Goal: Transaction & Acquisition: Subscribe to service/newsletter

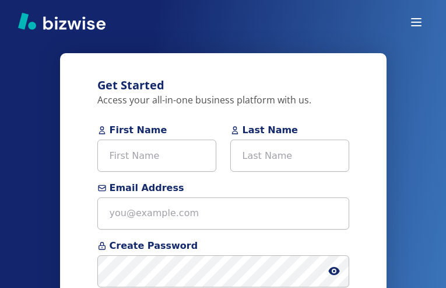
type input "sdqwinBP"
type input "VRboCNsOiLj"
type input "seschwartz8@gmail.com"
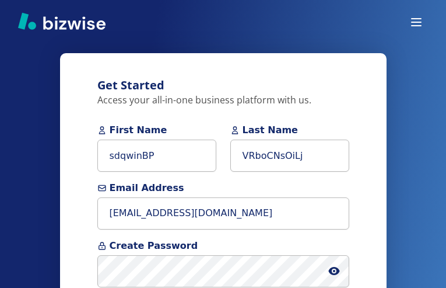
type input "(391) 432-0056"
